Goal: Transaction & Acquisition: Download file/media

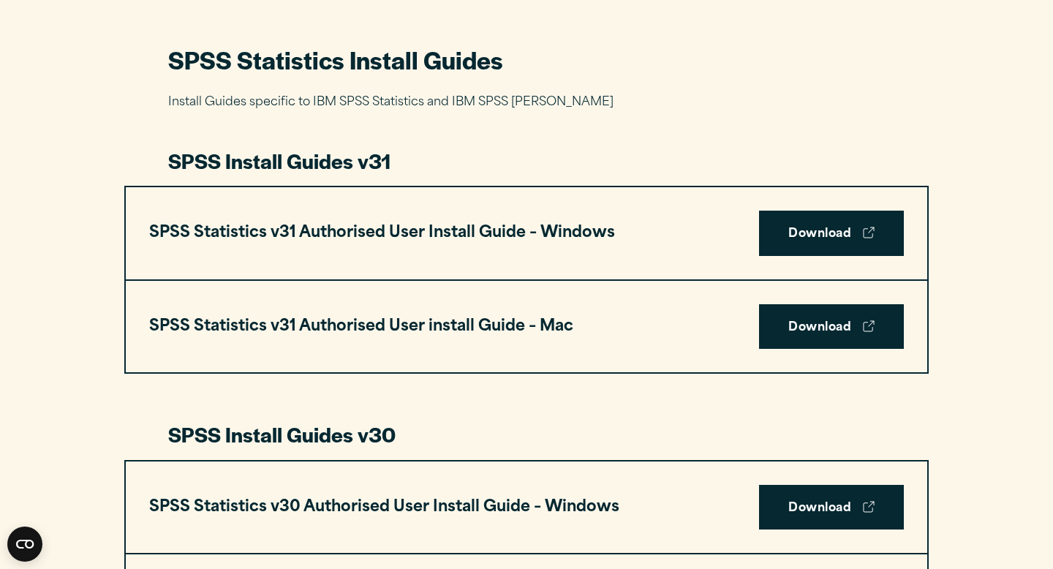
scroll to position [681, 0]
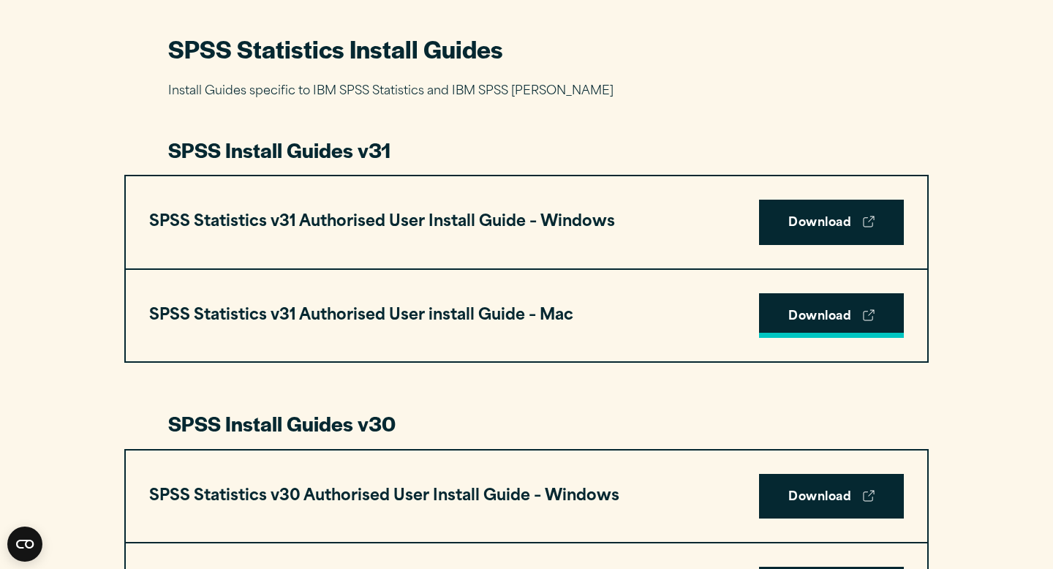
click at [811, 317] on link "Download" at bounding box center [831, 315] width 145 height 45
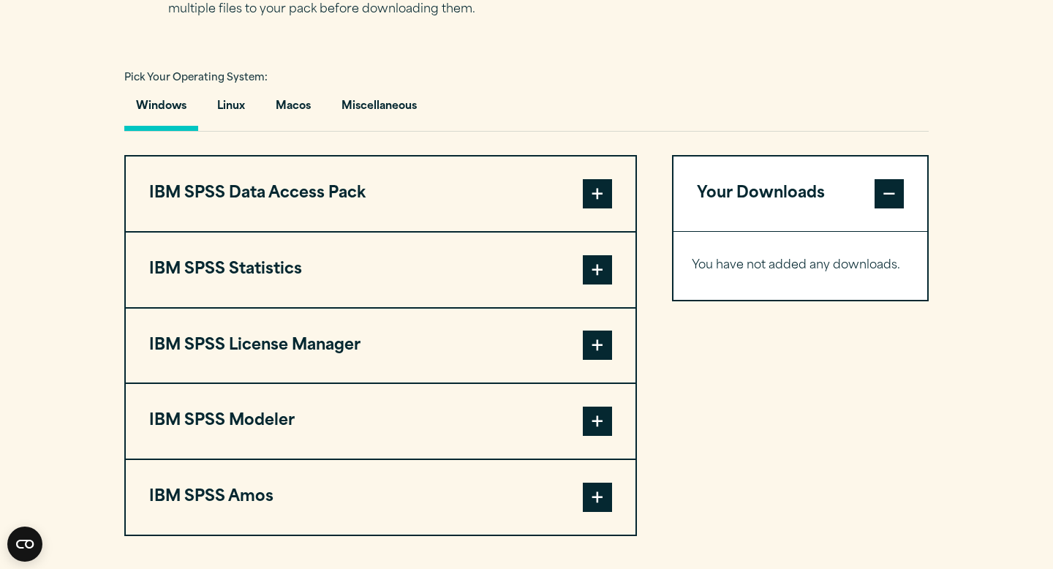
scroll to position [1040, 0]
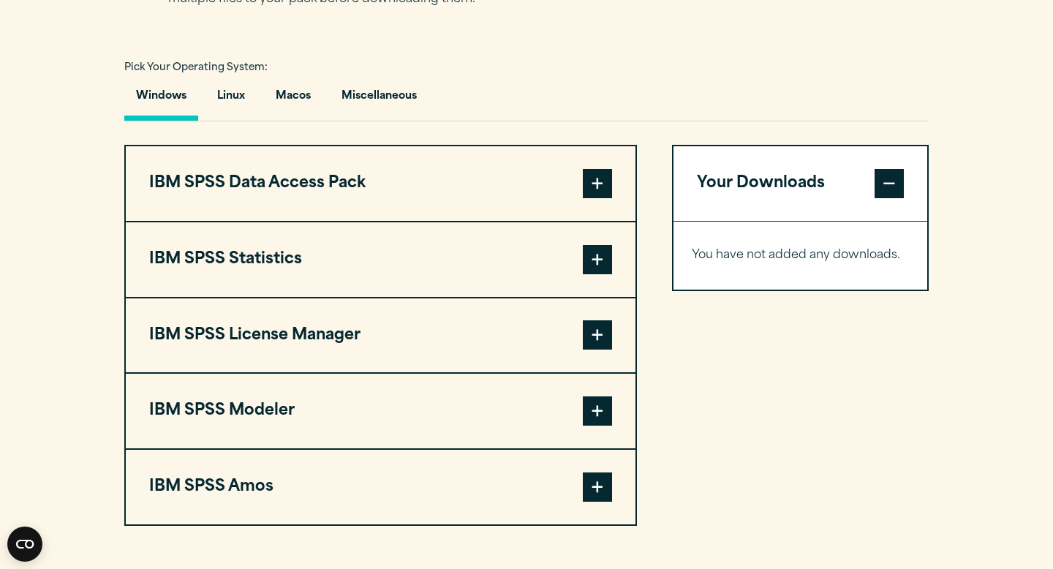
click at [587, 263] on span at bounding box center [597, 259] width 29 height 29
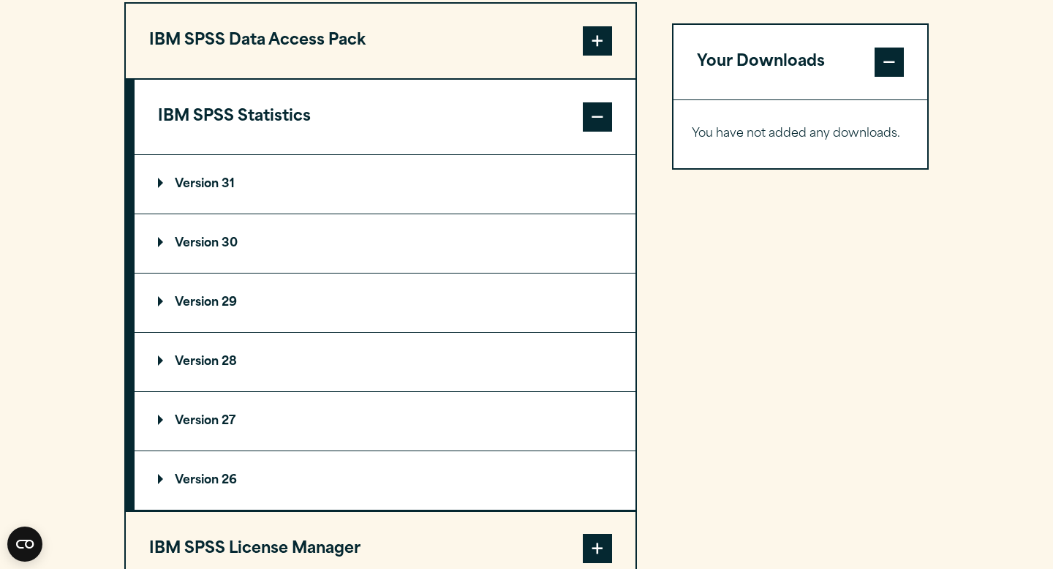
scroll to position [1184, 0]
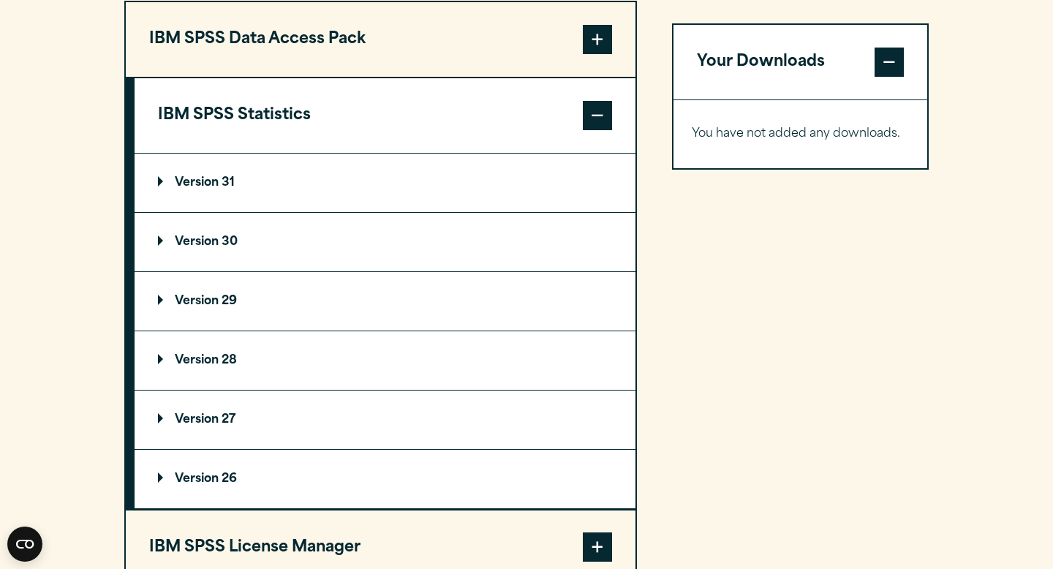
click at [227, 186] on p "Version 31" at bounding box center [196, 183] width 77 height 12
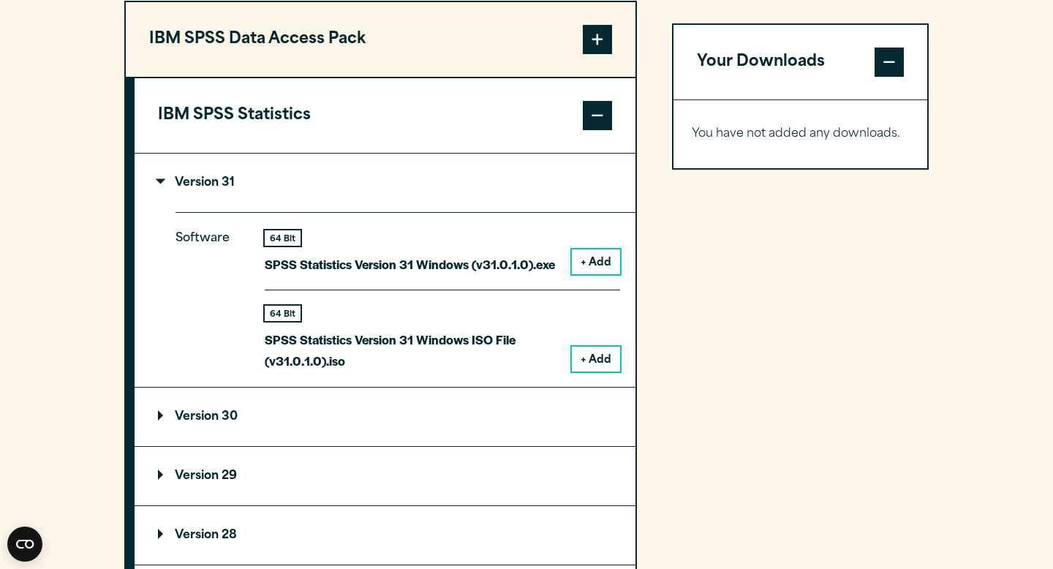
click at [592, 269] on button "+ Add" at bounding box center [596, 261] width 48 height 25
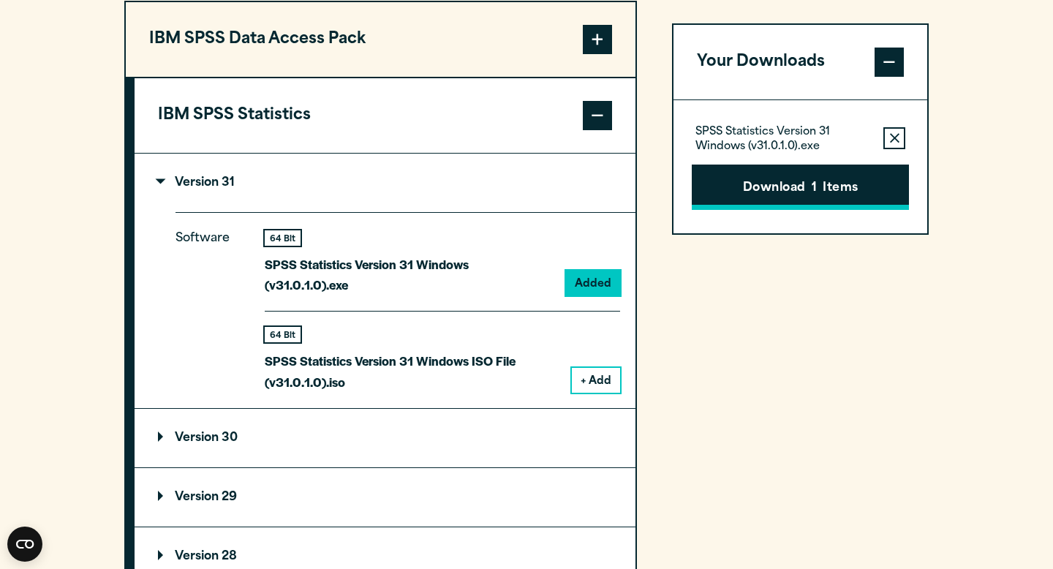
click at [760, 188] on button "Download 1 Items" at bounding box center [800, 187] width 217 height 45
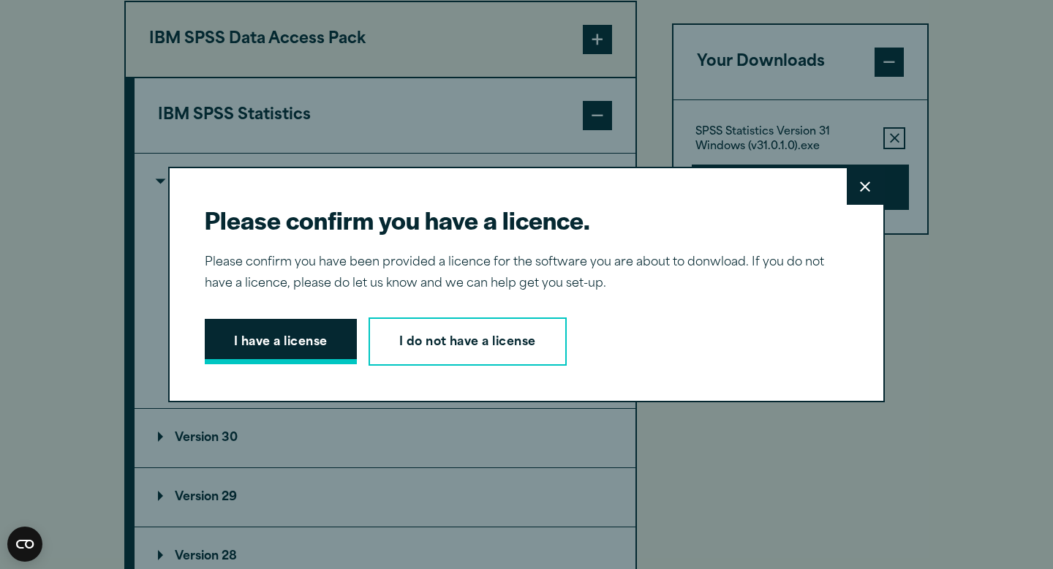
click at [339, 337] on button "I have a license" at bounding box center [281, 341] width 152 height 45
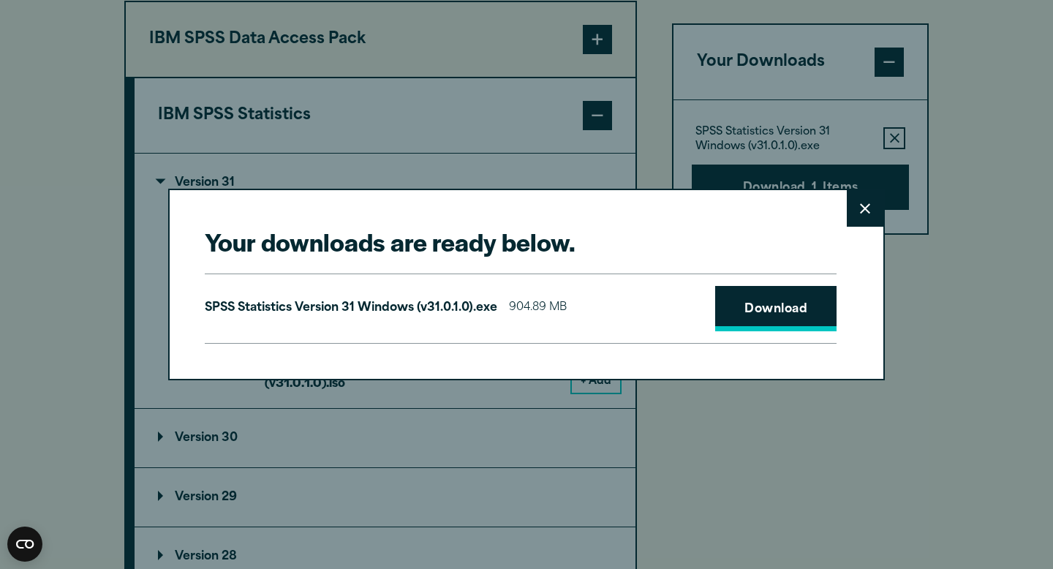
click at [770, 304] on link "Download" at bounding box center [775, 308] width 121 height 45
